Goal: Task Accomplishment & Management: Complete application form

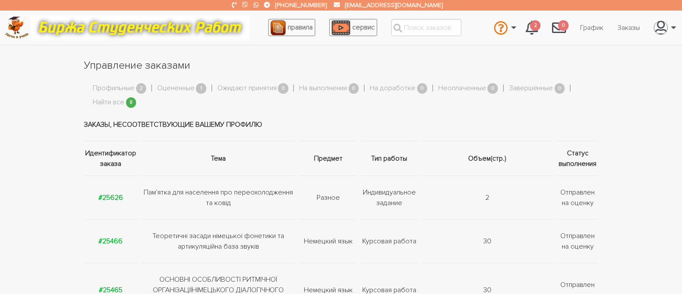
click at [139, 86] on span "2" at bounding box center [141, 88] width 11 height 11
click at [123, 88] on link "Профильные" at bounding box center [114, 88] width 42 height 11
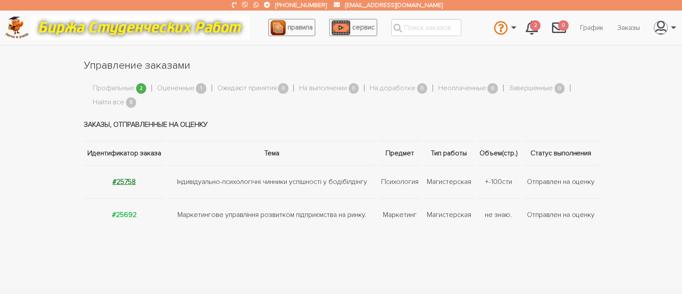
click at [132, 181] on strong "#25758" at bounding box center [123, 181] width 23 height 9
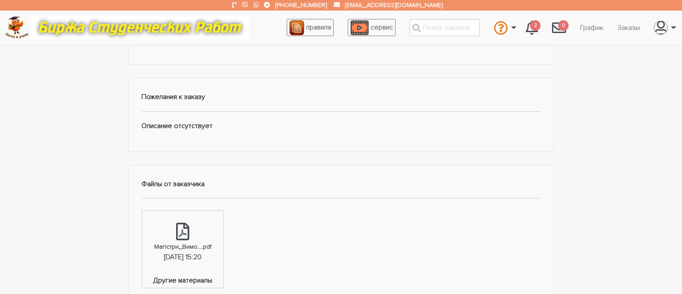
scroll to position [176, 0]
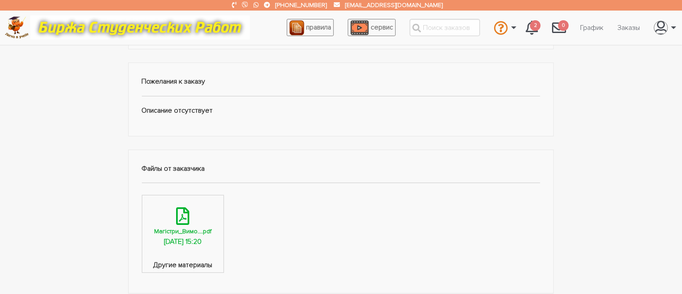
click at [179, 232] on div "Магістри_Вимо....pdf" at bounding box center [183, 231] width 58 height 10
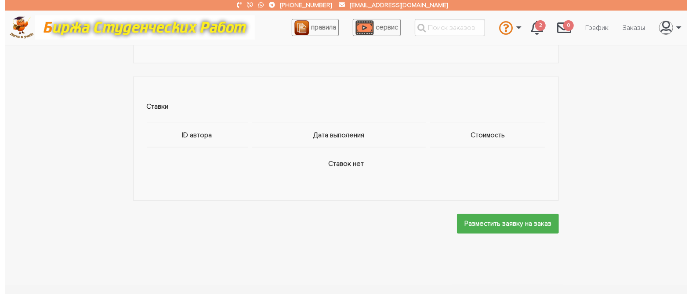
scroll to position [515, 0]
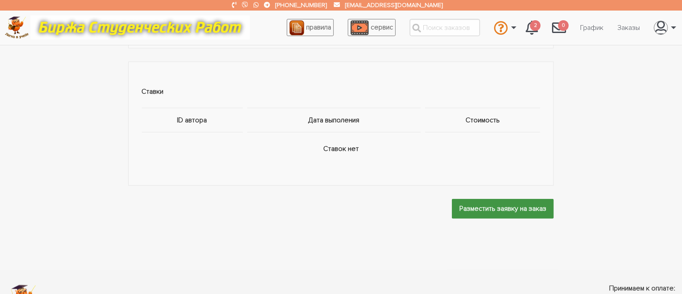
click at [489, 209] on input "Разместить заявку на заказ" at bounding box center [503, 209] width 102 height 20
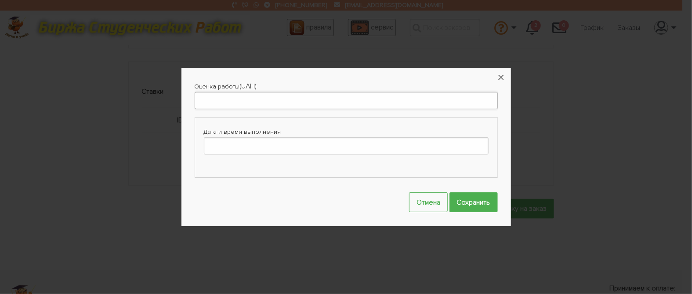
click at [220, 100] on input "Оценка работы" at bounding box center [346, 100] width 303 height 17
type input "3000"
click at [267, 146] on input "Дата и время выполнения" at bounding box center [346, 145] width 285 height 17
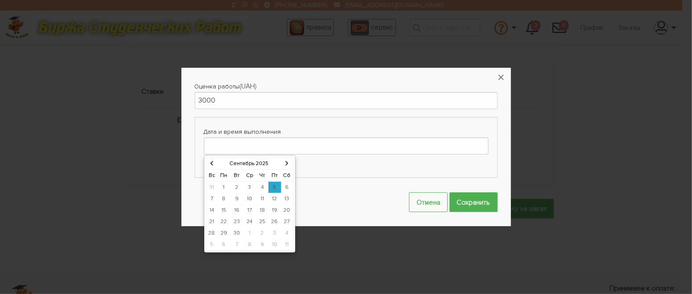
click at [285, 163] on icon at bounding box center [287, 162] width 4 height 5
click at [233, 232] on td "28" at bounding box center [236, 232] width 13 height 11
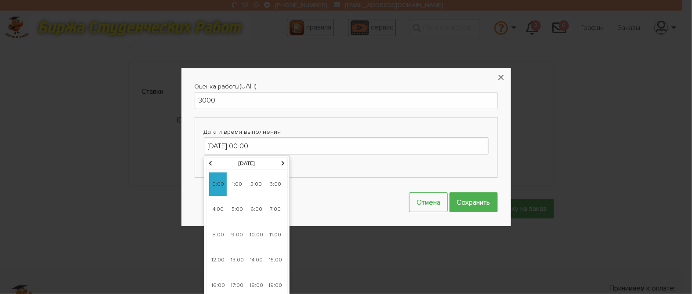
click at [235, 236] on span "9:00" at bounding box center [237, 235] width 18 height 24
type input "[DATE] 09:00"
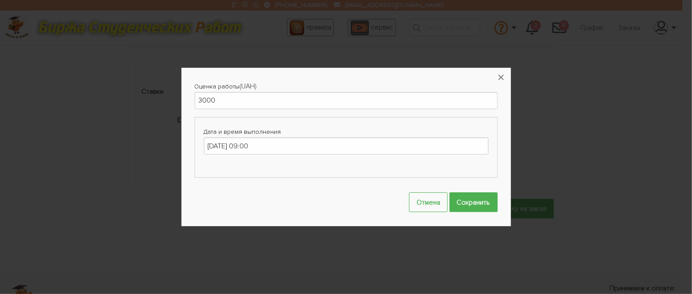
click at [352, 170] on fieldset "Дата и время выполнения [DATE] 09:00" at bounding box center [346, 147] width 303 height 61
click at [462, 202] on input "Сохранить" at bounding box center [474, 202] width 48 height 20
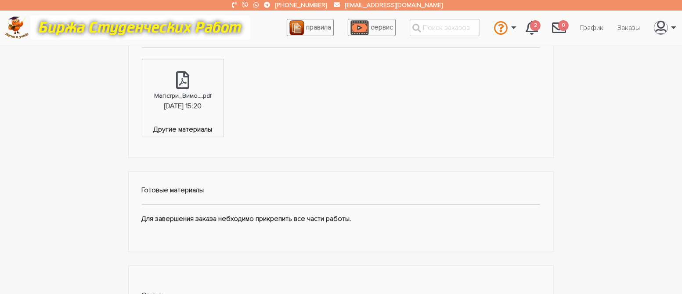
scroll to position [527, 0]
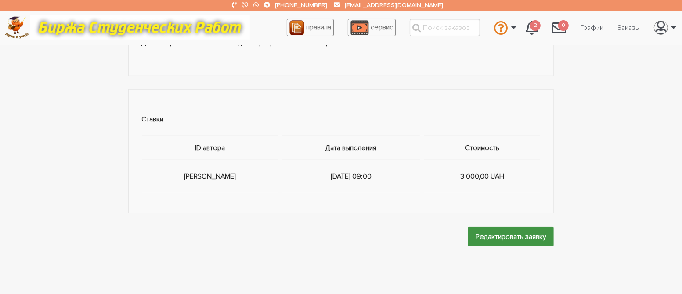
click at [489, 231] on input "Редактировать заявку" at bounding box center [511, 236] width 86 height 20
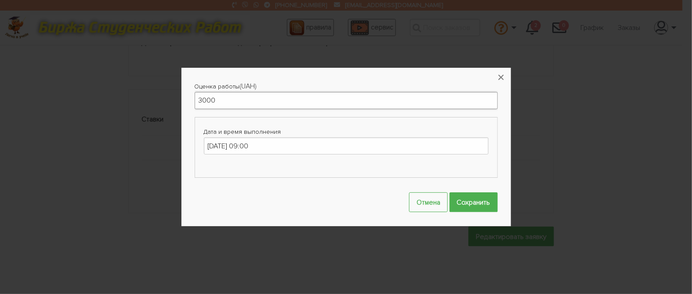
click at [304, 102] on input "3000" at bounding box center [346, 100] width 303 height 17
click at [394, 165] on fieldset "Дата и время выполнения [DATE] 09:00" at bounding box center [346, 147] width 303 height 61
click at [421, 196] on button "Отмена" at bounding box center [428, 202] width 39 height 20
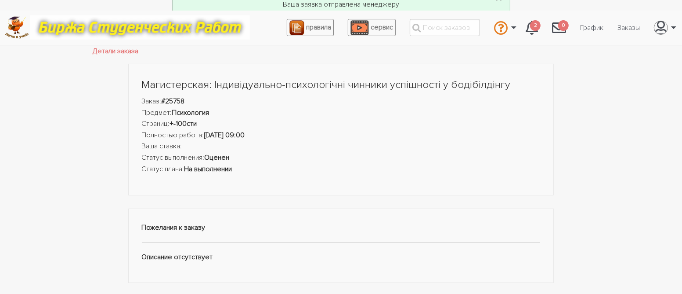
scroll to position [0, 0]
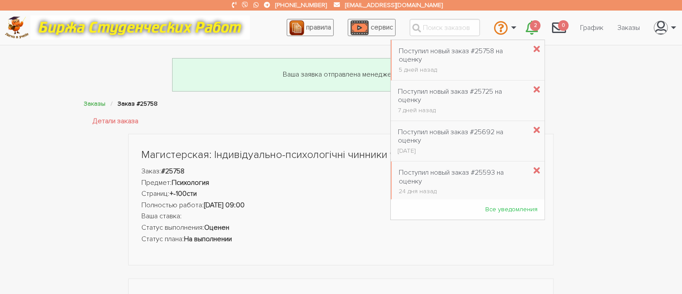
click at [531, 26] on span "2" at bounding box center [535, 25] width 11 height 11
